Goal: Book appointment/travel/reservation

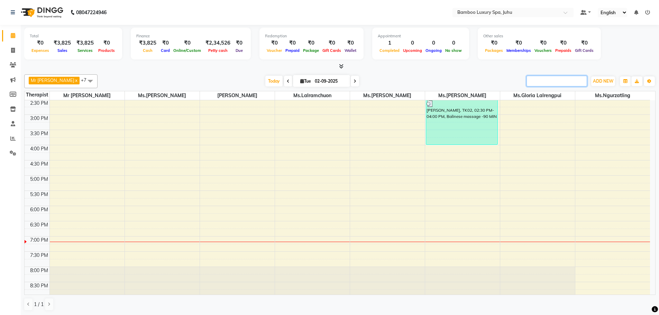
scroll to position [173, 0]
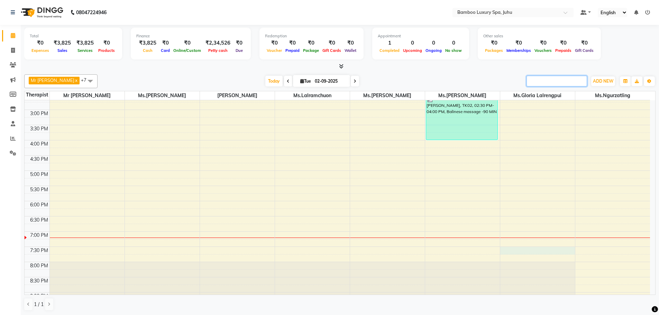
click at [517, 247] on div "9:00 AM 9:30 AM 10:00 AM 10:30 AM 11:00 AM 11:30 AM 12:00 PM 12:30 PM 1:00 PM 1…" at bounding box center [338, 140] width 626 height 426
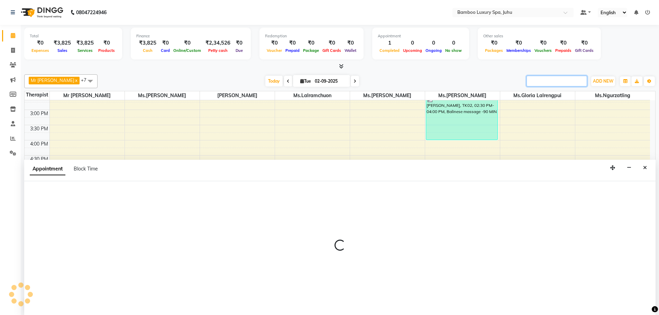
select select "75918"
select select "tentative"
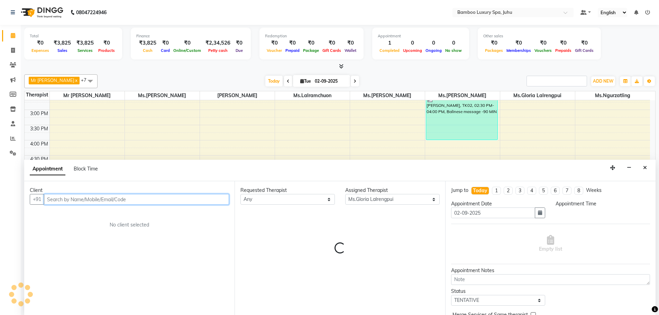
select select "1170"
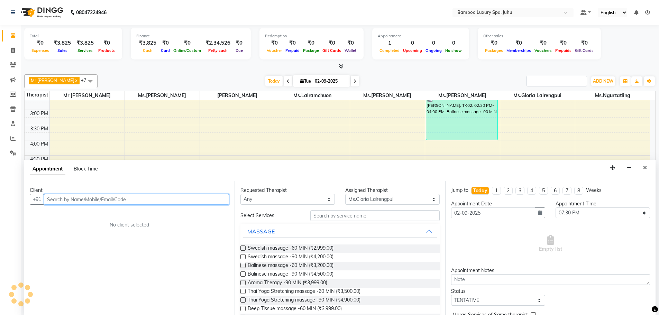
scroll to position [0, 0]
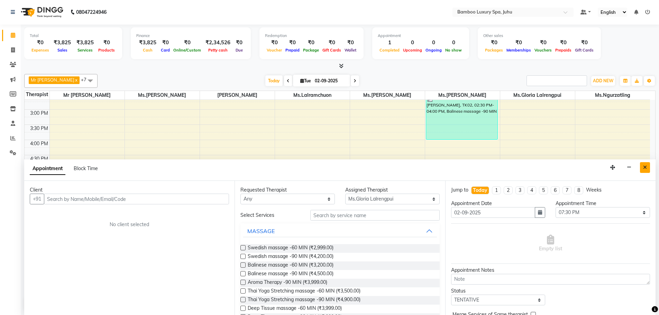
click at [646, 167] on icon "Close" at bounding box center [645, 167] width 4 height 5
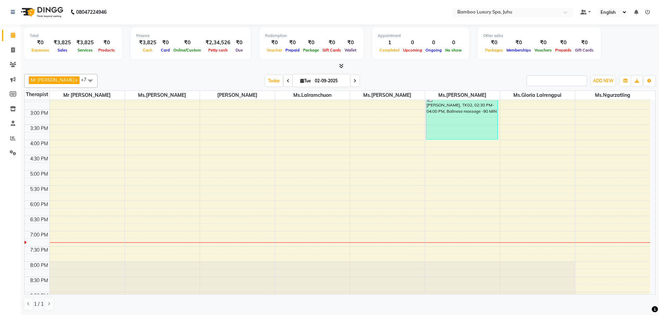
click at [521, 204] on div "9:00 AM 9:30 AM 10:00 AM 10:30 AM 11:00 AM 11:30 AM 12:00 PM 12:30 PM 1:00 PM 1…" at bounding box center [338, 140] width 626 height 426
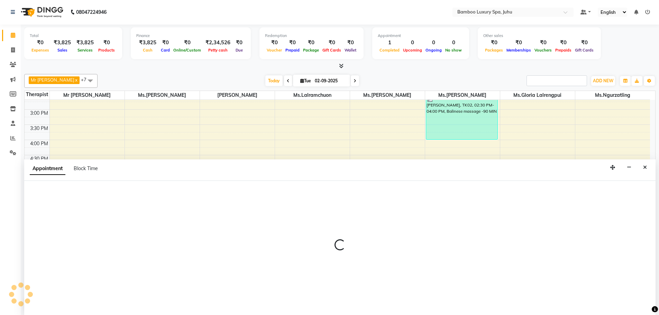
select select "75918"
select select "1080"
select select "tentative"
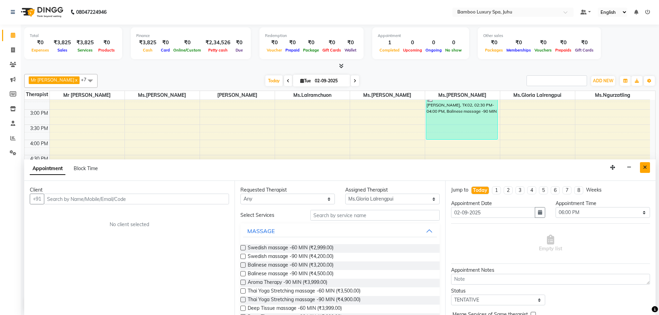
click at [646, 167] on icon "Close" at bounding box center [645, 167] width 4 height 5
